Goal: Transaction & Acquisition: Register for event/course

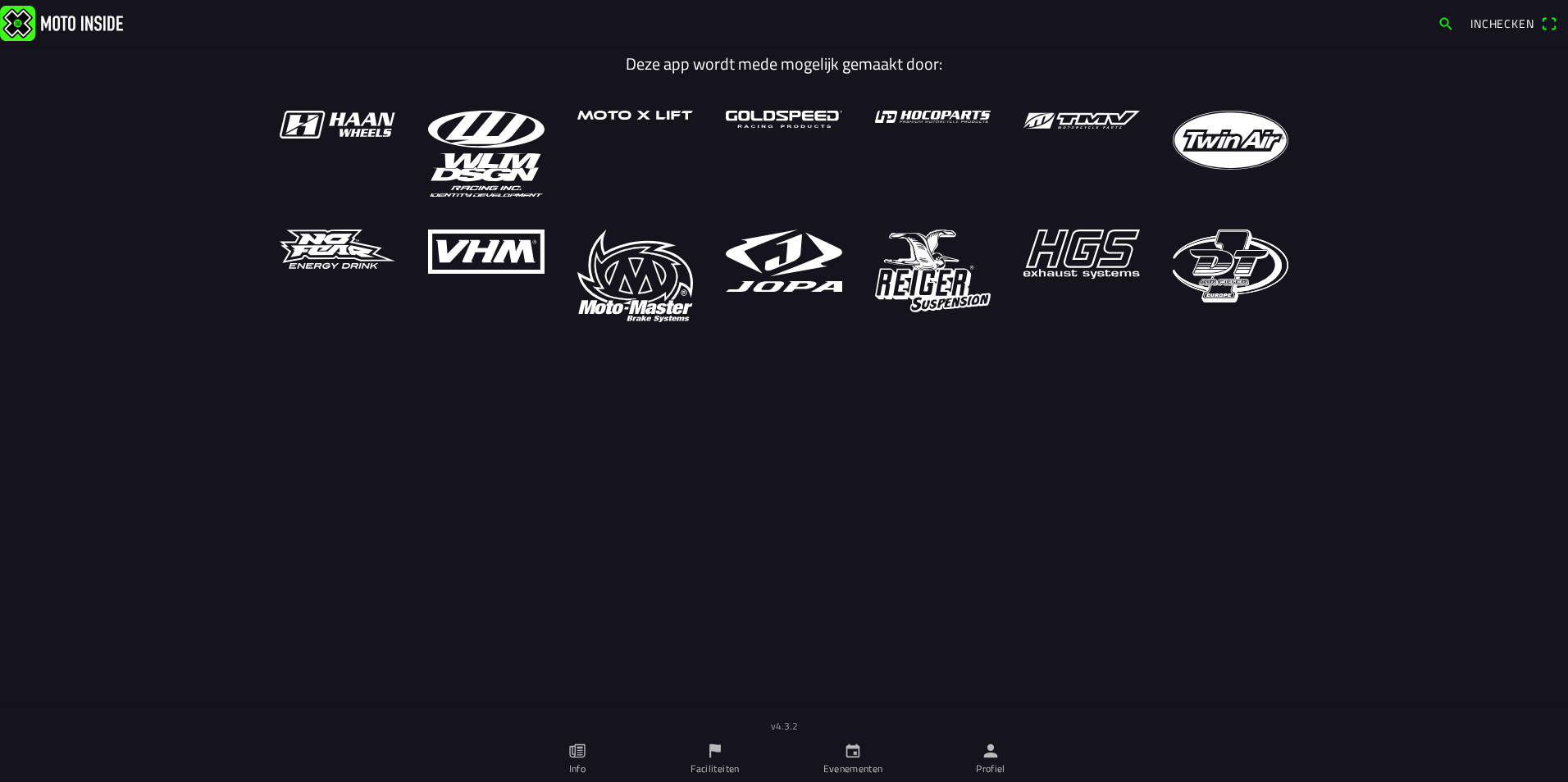
click at [859, 754] on icon "calendar" at bounding box center [853, 751] width 14 height 14
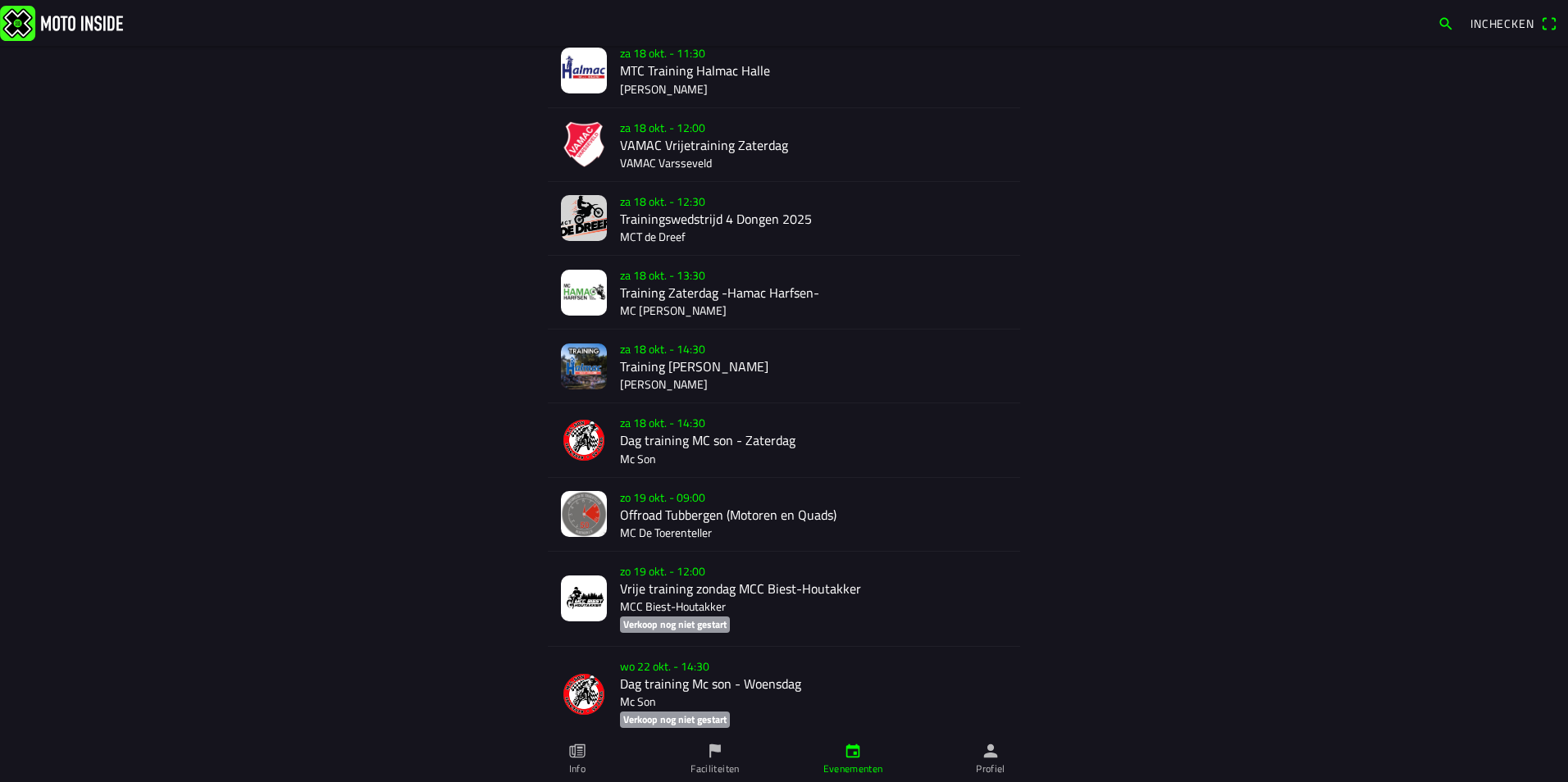
scroll to position [1278, 0]
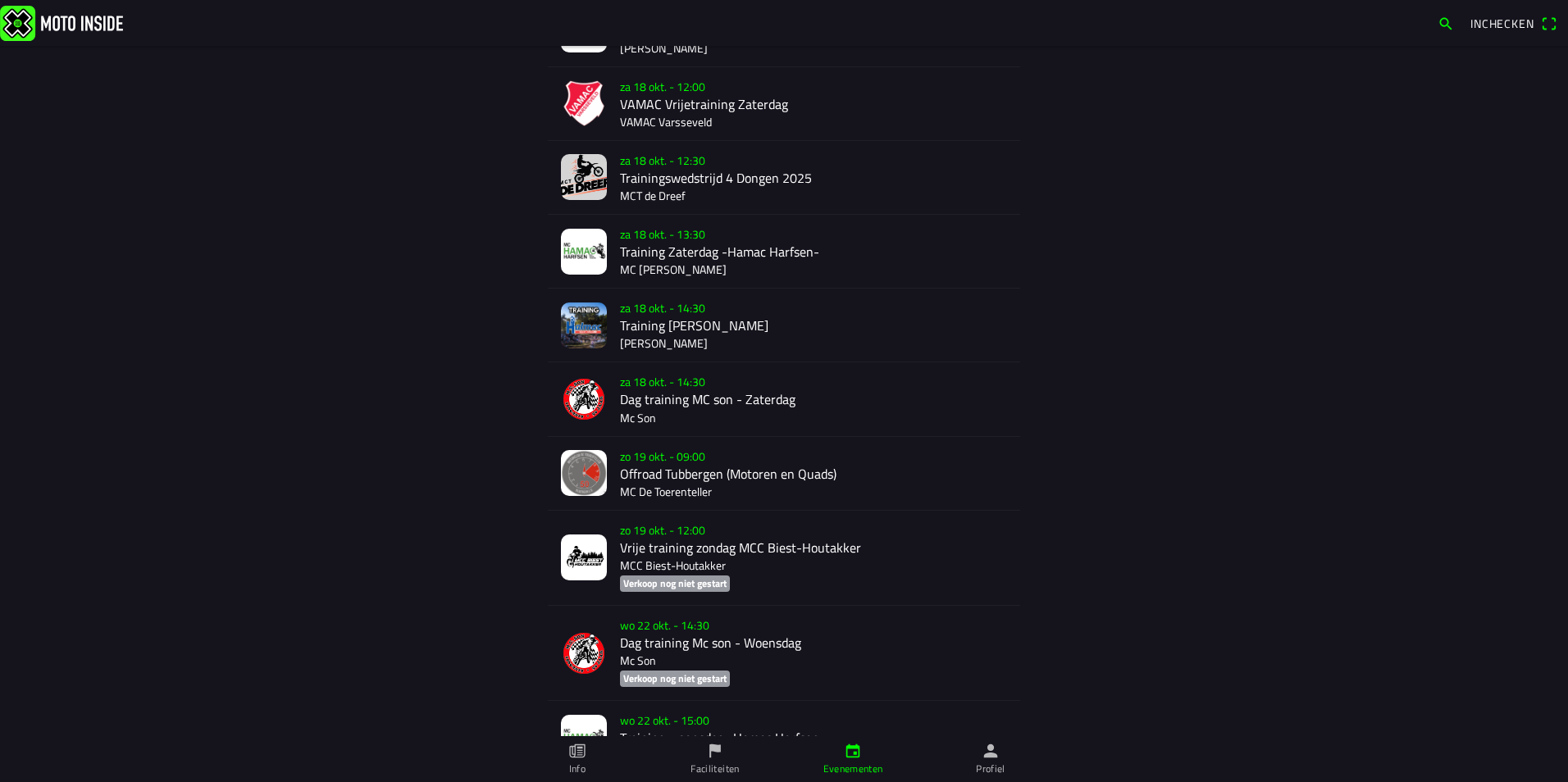
click at [664, 476] on div "[DATE] 09:00 Offroad Tubbergen (Motoren en Quads) MC De Toerenteller" at bounding box center [813, 473] width 387 height 73
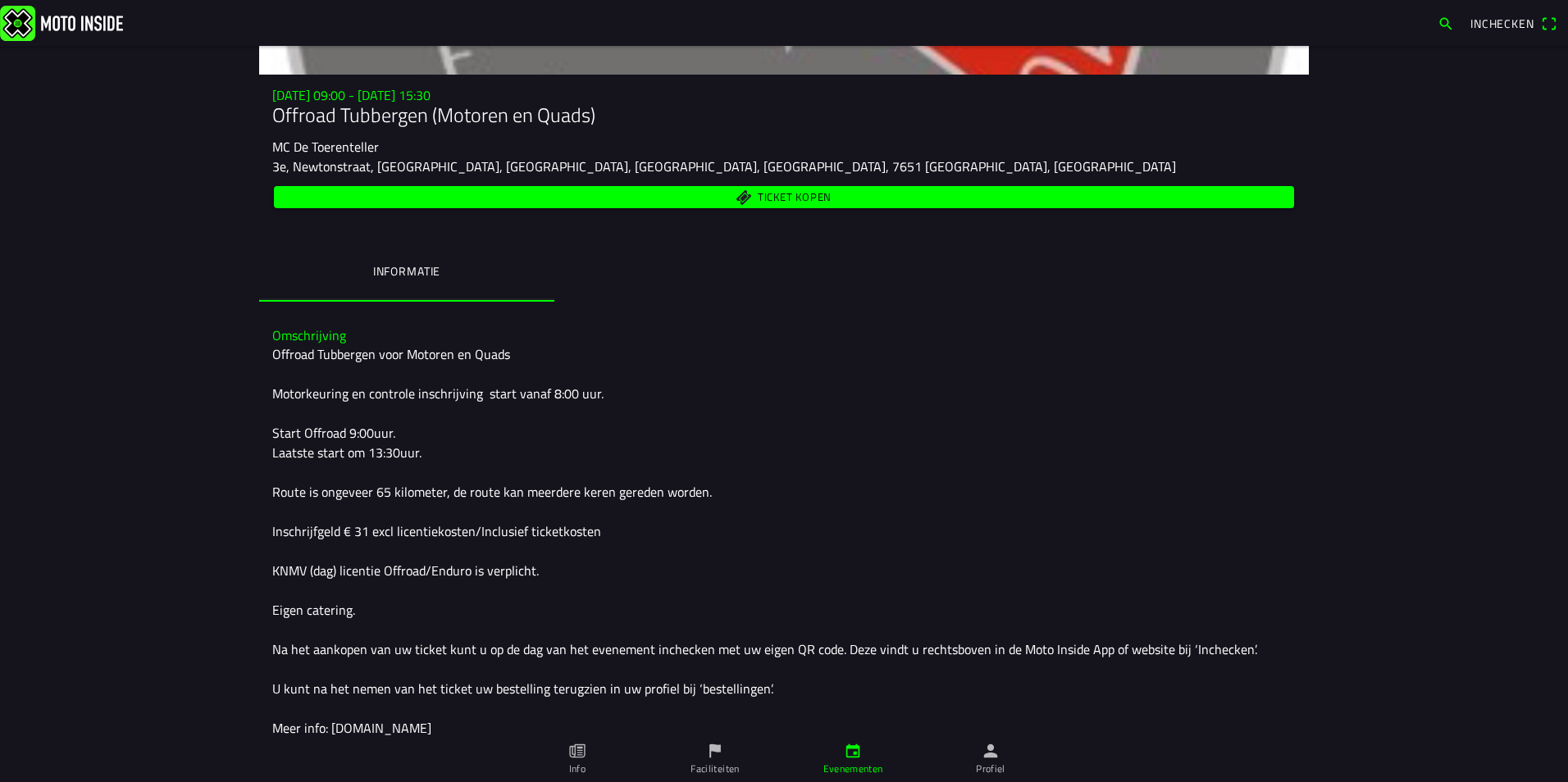
scroll to position [295, 0]
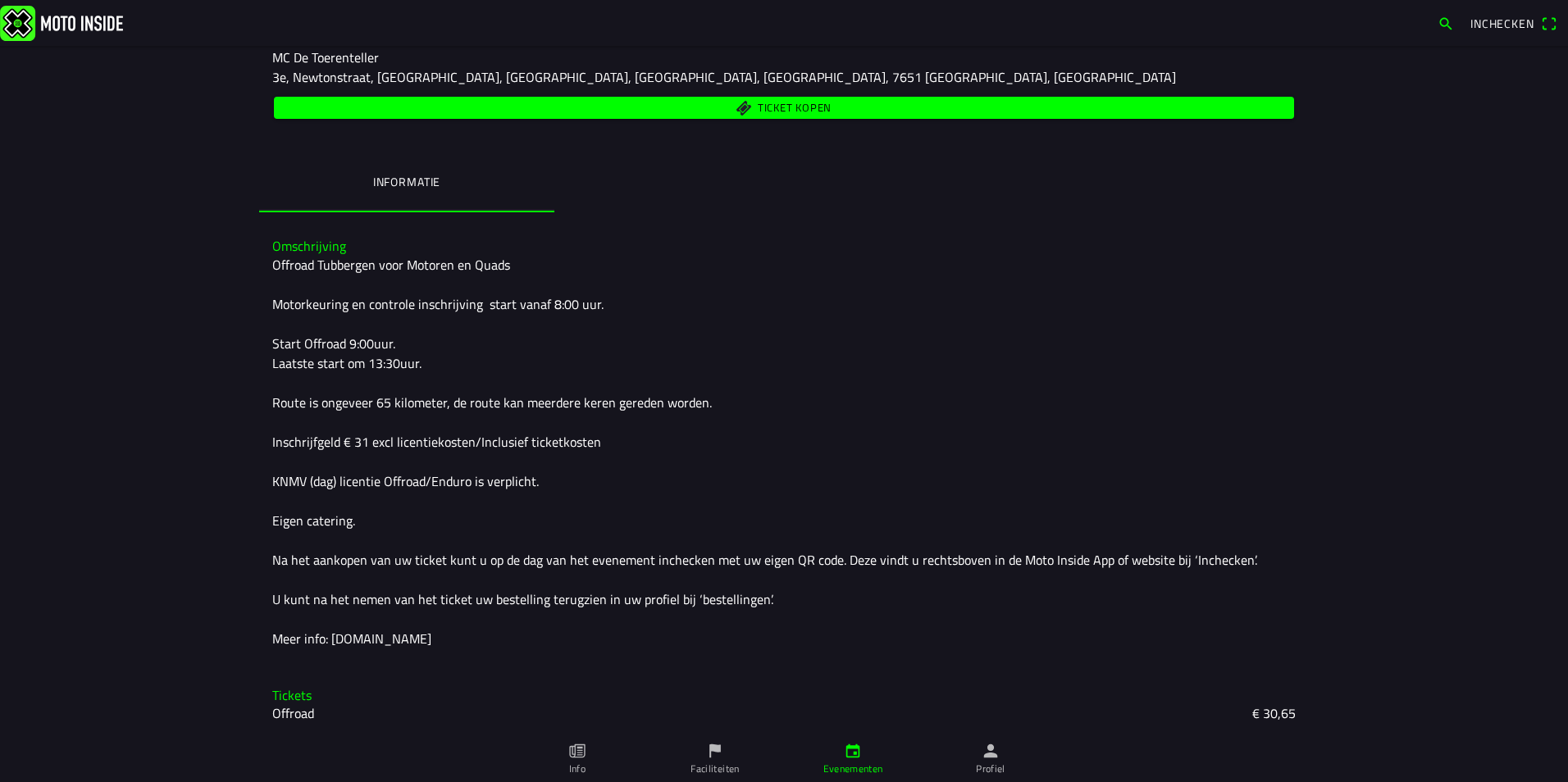
click at [0, 0] on slot "Offroad" at bounding box center [0, 0] width 0 height 0
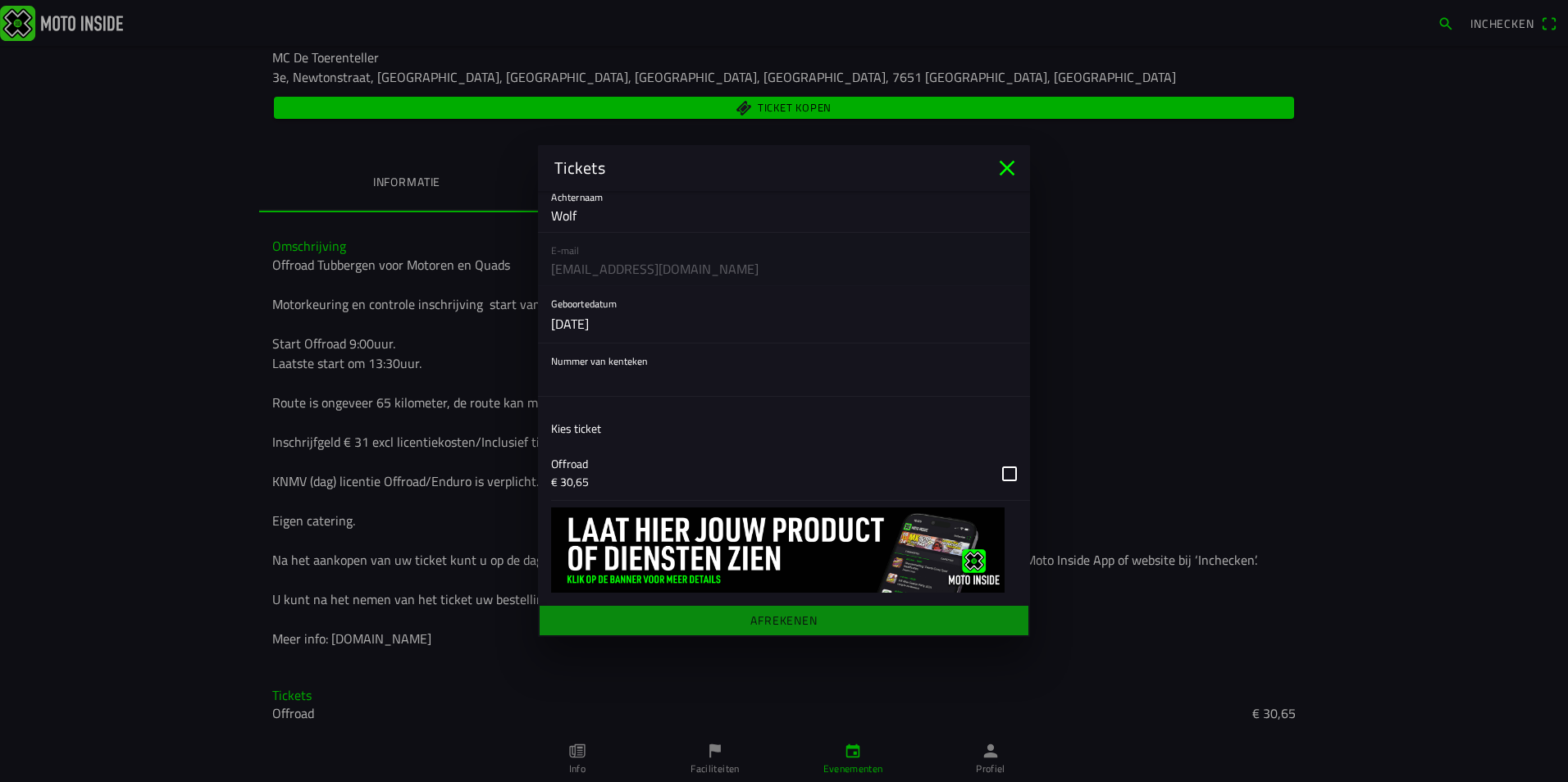
scroll to position [110, 0]
click at [786, 614] on main "Registratieformulier Voornaam [PERSON_NAME] Wolf E-mail [EMAIL_ADDRESS][DOMAIN_…" at bounding box center [784, 414] width 492 height 446
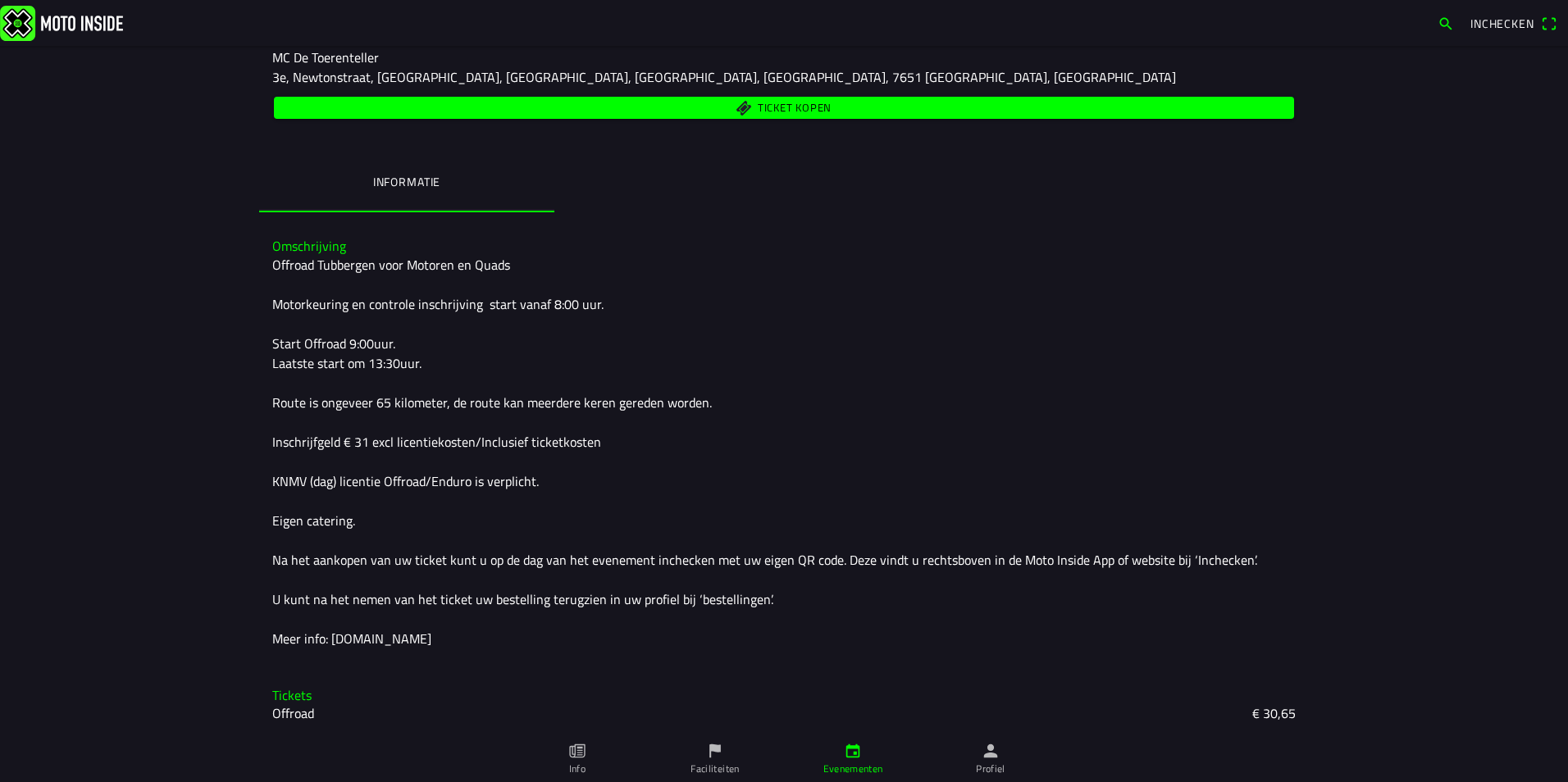
click at [1183, 438] on ion-backdrop at bounding box center [784, 391] width 1568 height 782
click at [288, 701] on h3 "Tickets" at bounding box center [784, 696] width 1024 height 16
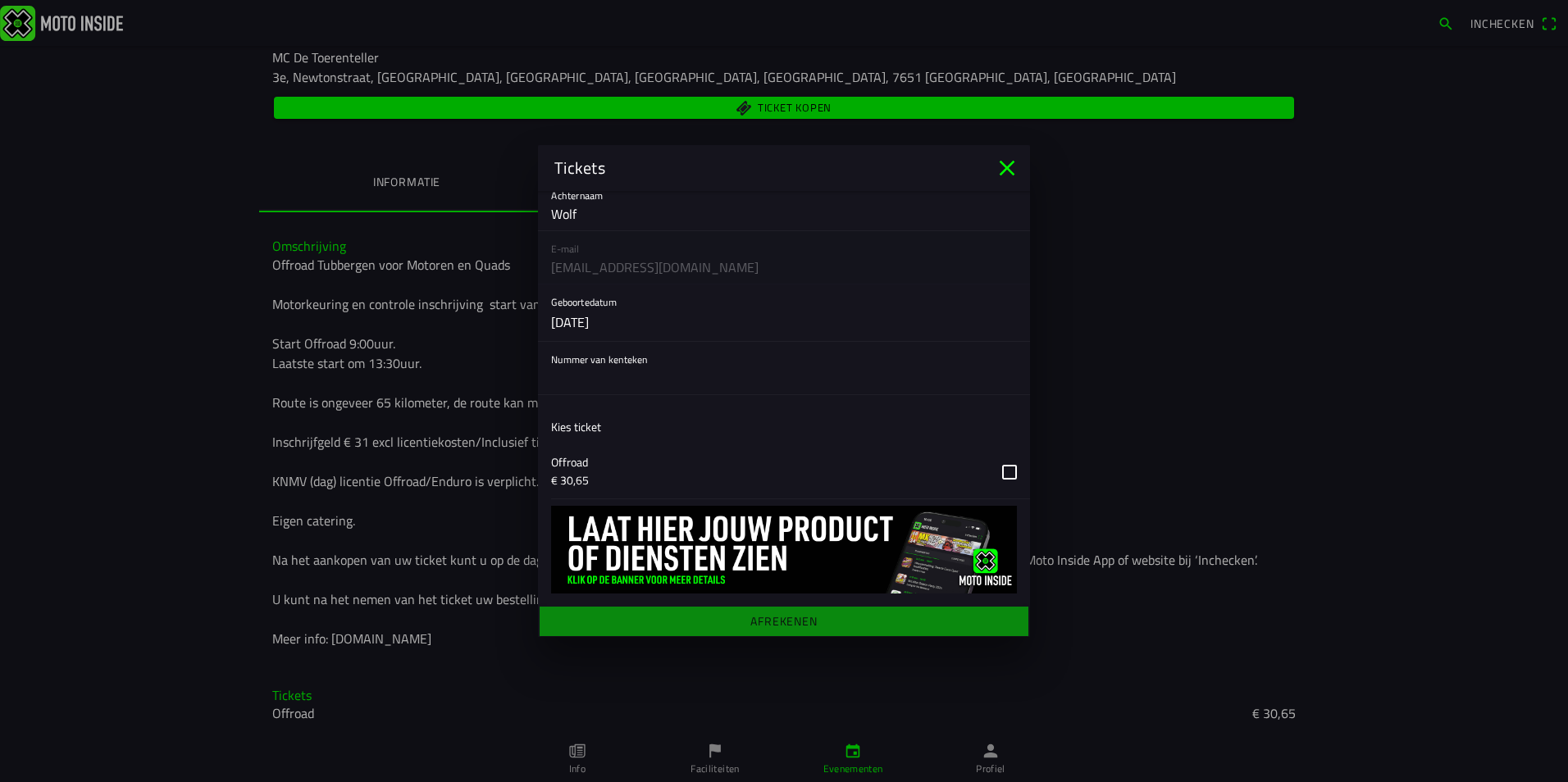
click at [1000, 471] on button "button" at bounding box center [790, 472] width 479 height 54
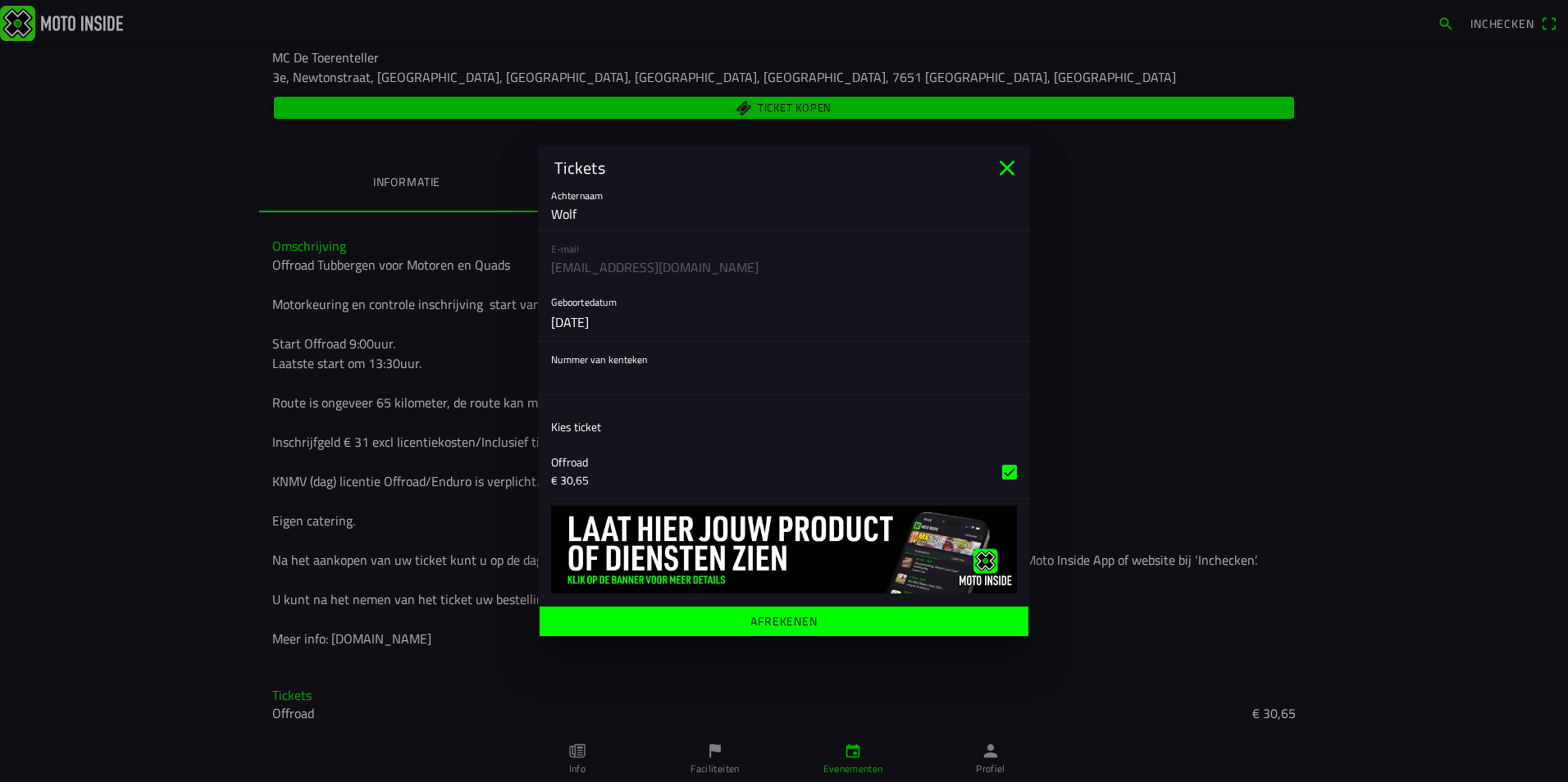
click at [784, 616] on ion-label "Afrekenen" at bounding box center [784, 622] width 67 height 12
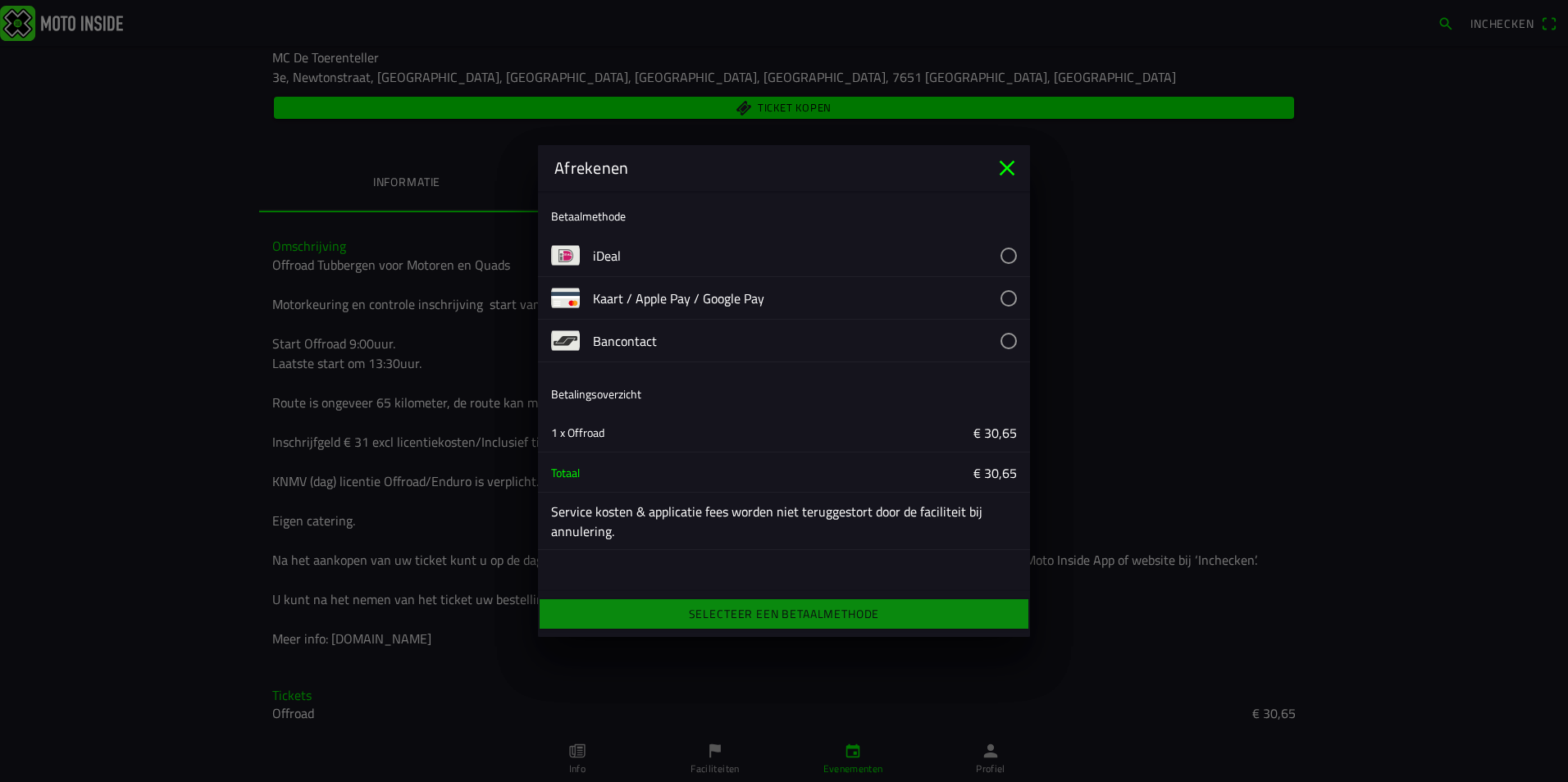
click at [1000, 253] on button "button" at bounding box center [811, 256] width 437 height 42
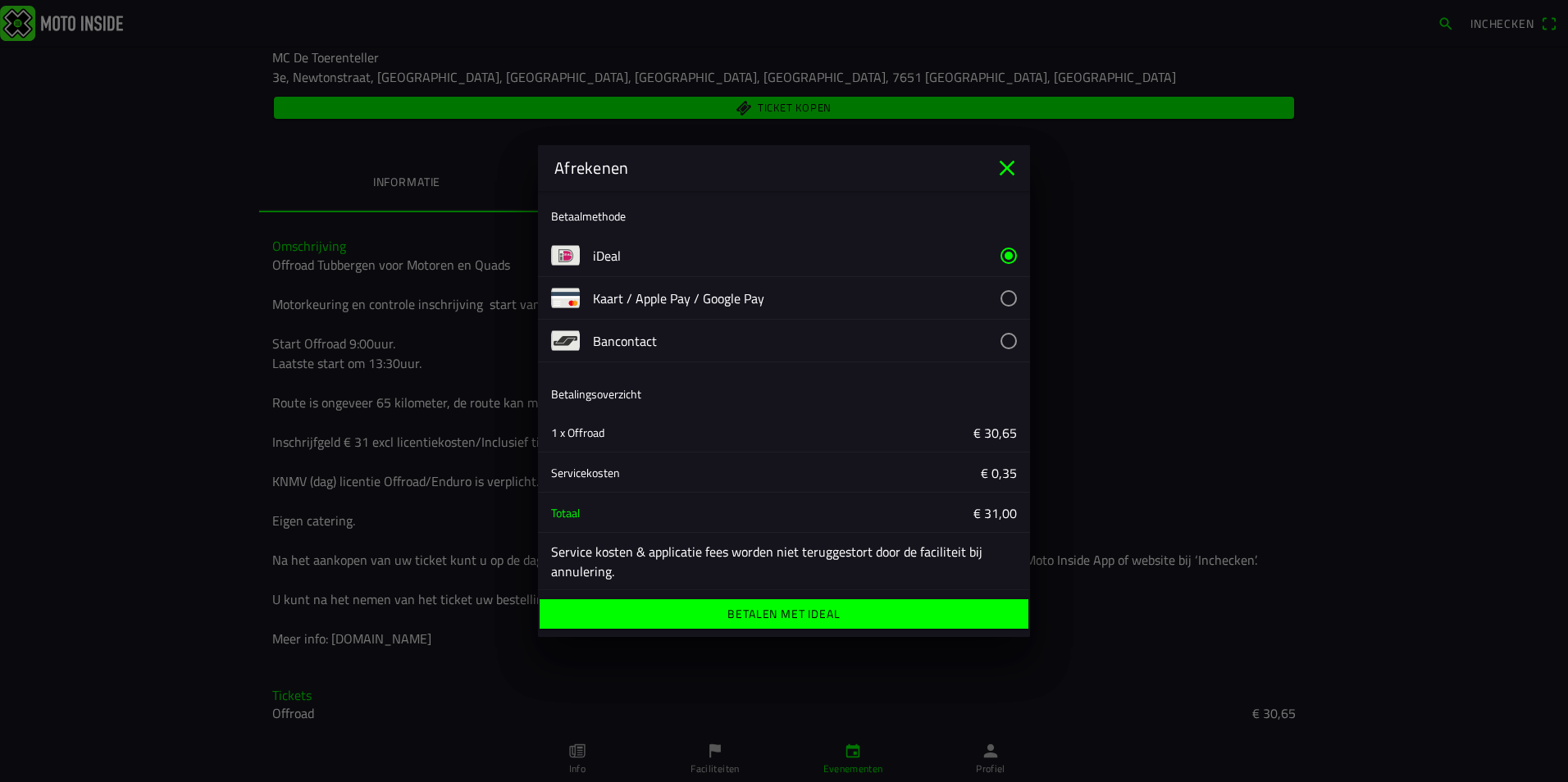
click at [787, 615] on ion-label "Betalen met iDeal" at bounding box center [784, 614] width 112 height 12
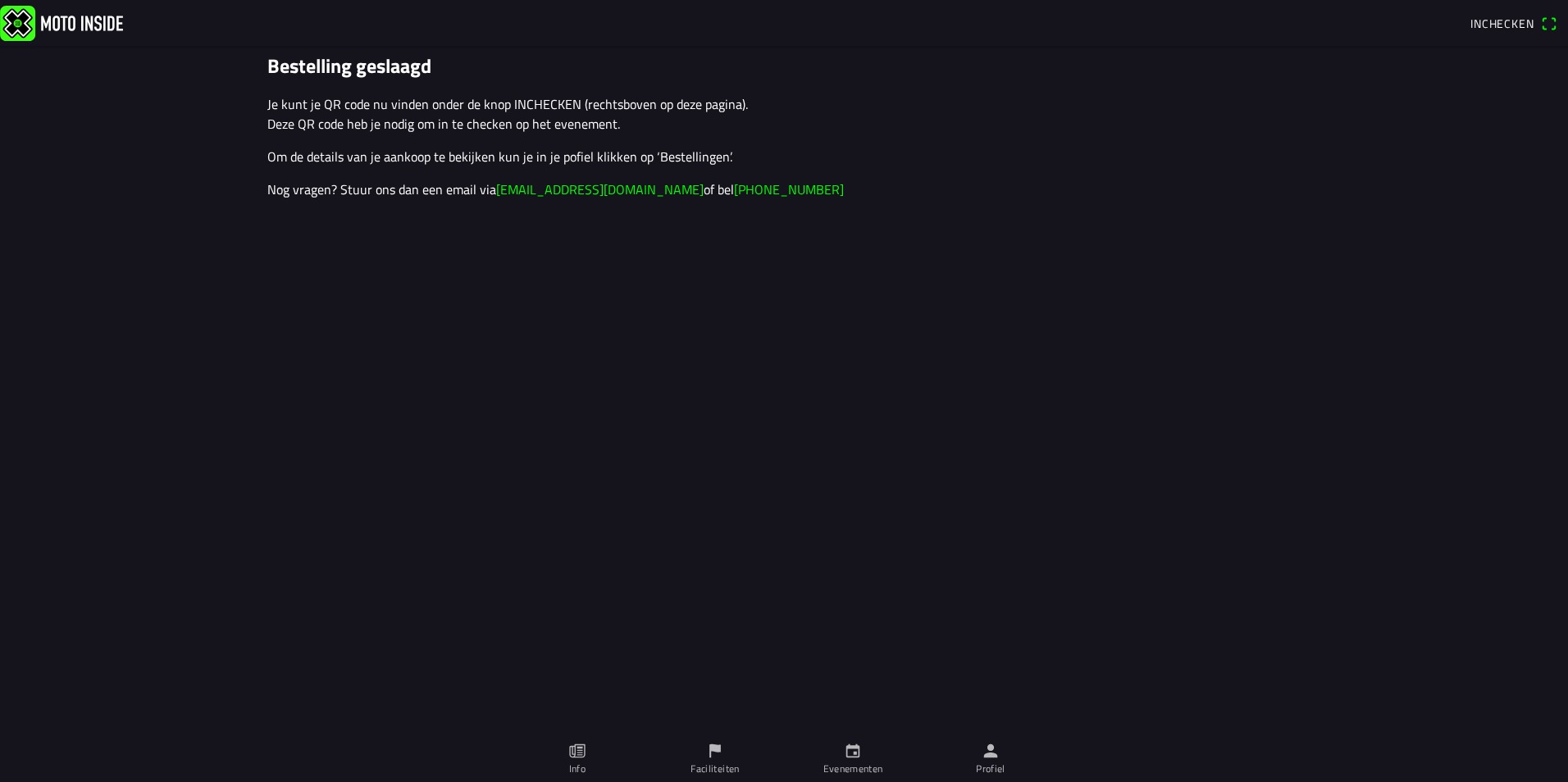
click at [1517, 23] on span "Inchecken" at bounding box center [1503, 23] width 64 height 18
